Goal: Answer question/provide support: Answer question/provide support

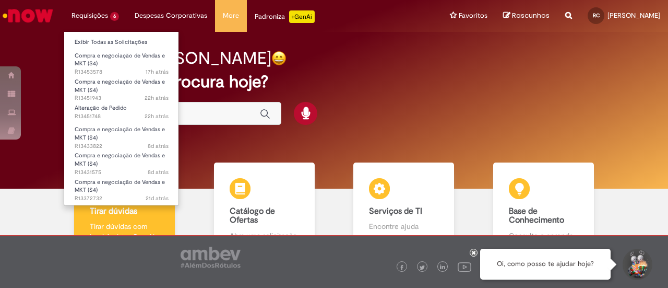
click at [122, 48] on li "Compra e negociação de Vendas e MKT (S4) 17h atrás 17 horas atrás R13453578" at bounding box center [121, 60] width 115 height 25
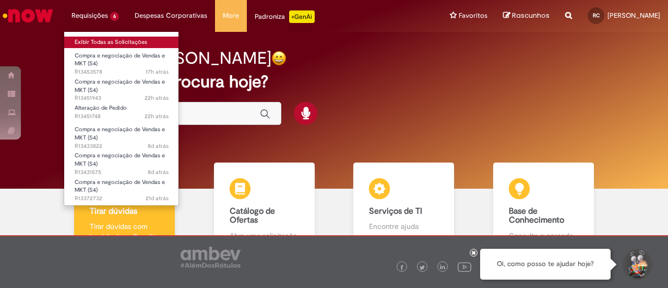
click at [129, 43] on link "Exibir Todas as Solicitações" at bounding box center [121, 42] width 115 height 11
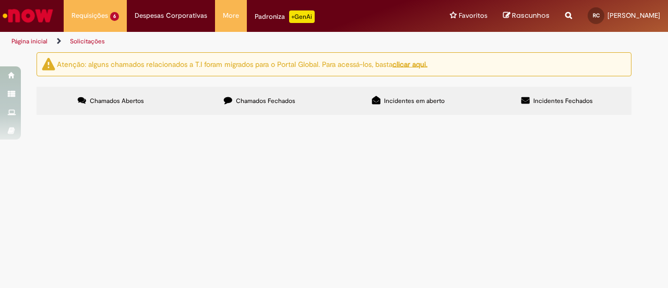
click at [0, 0] on span "Ola pessoal, por favor criar esse pedido de correção. obrigada!" at bounding box center [0, 0] width 0 height 0
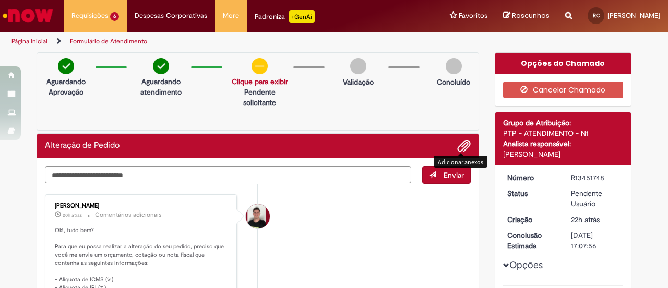
click at [458, 143] on span "Adicionar anexos" at bounding box center [464, 146] width 13 height 13
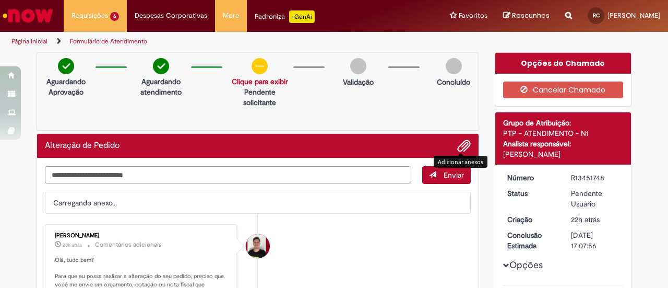
click at [214, 171] on textarea "Digite sua mensagem aqui..." at bounding box center [228, 174] width 367 height 17
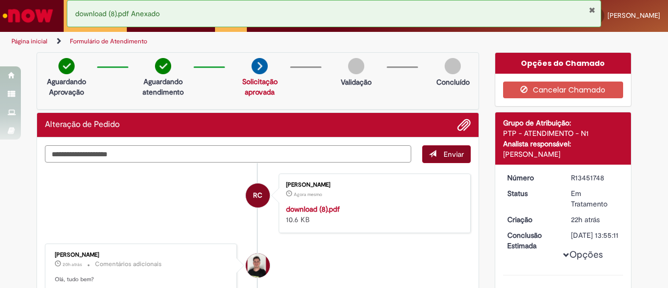
type textarea "**********"
click at [444, 155] on span "Enviar" at bounding box center [454, 153] width 20 height 9
